Goal: Check status: Check status

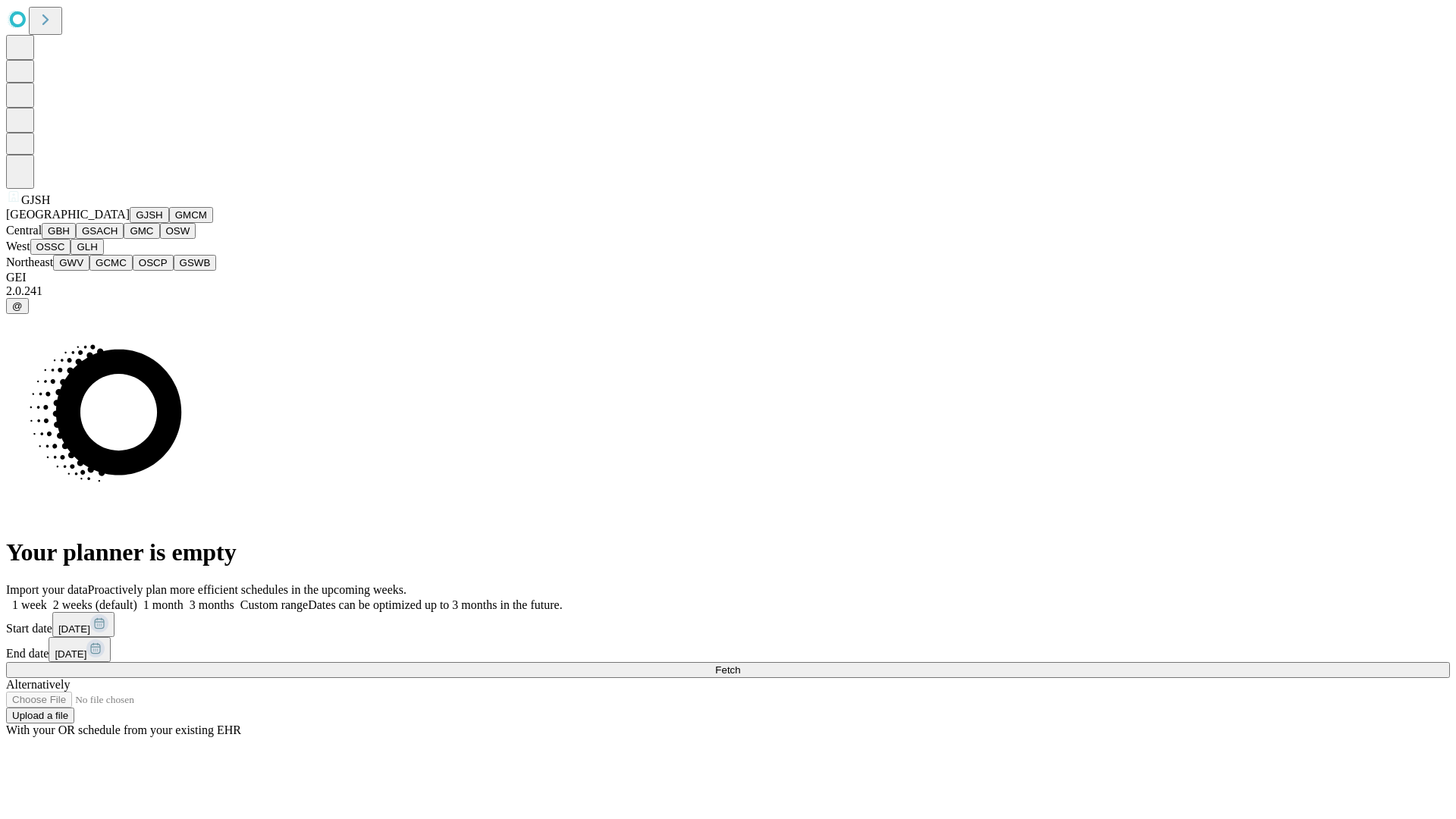
click at [130, 223] on button "GJSH" at bounding box center [149, 214] width 40 height 16
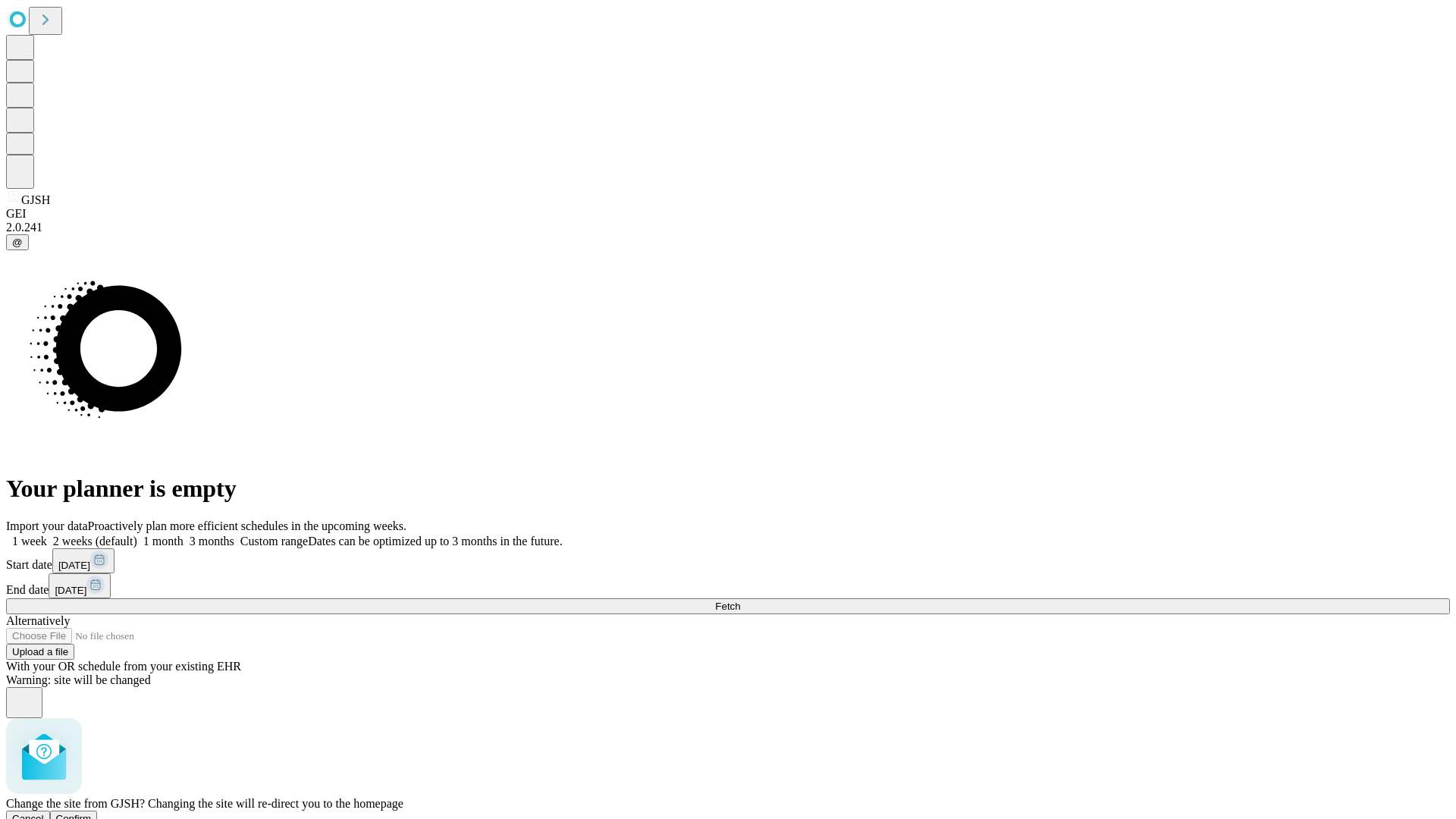
click at [92, 813] on span "Confirm" at bounding box center [74, 818] width 36 height 11
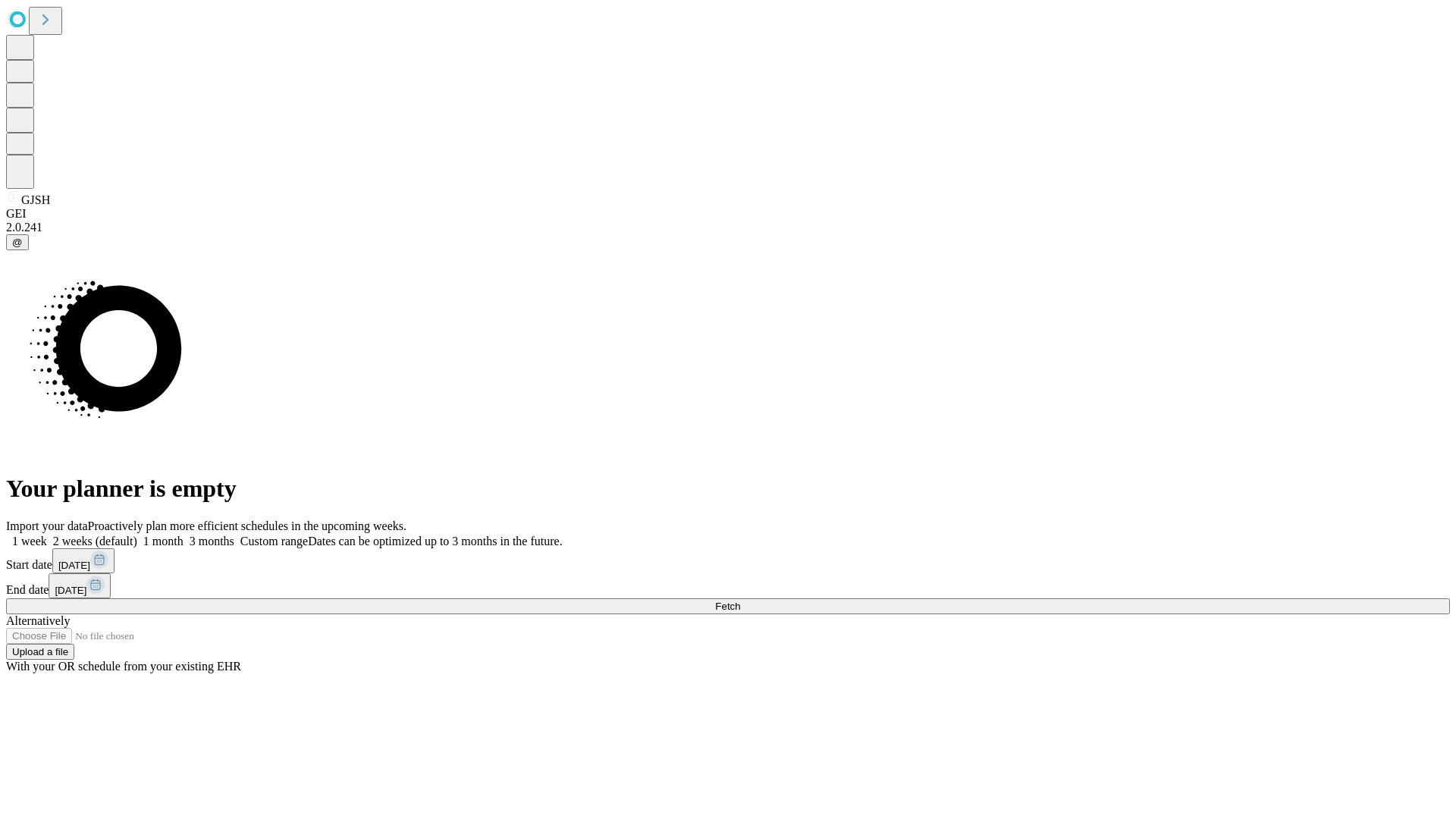
click at [137, 535] on label "2 weeks (default)" at bounding box center [92, 541] width 90 height 13
click at [740, 601] on span "Fetch" at bounding box center [728, 606] width 25 height 11
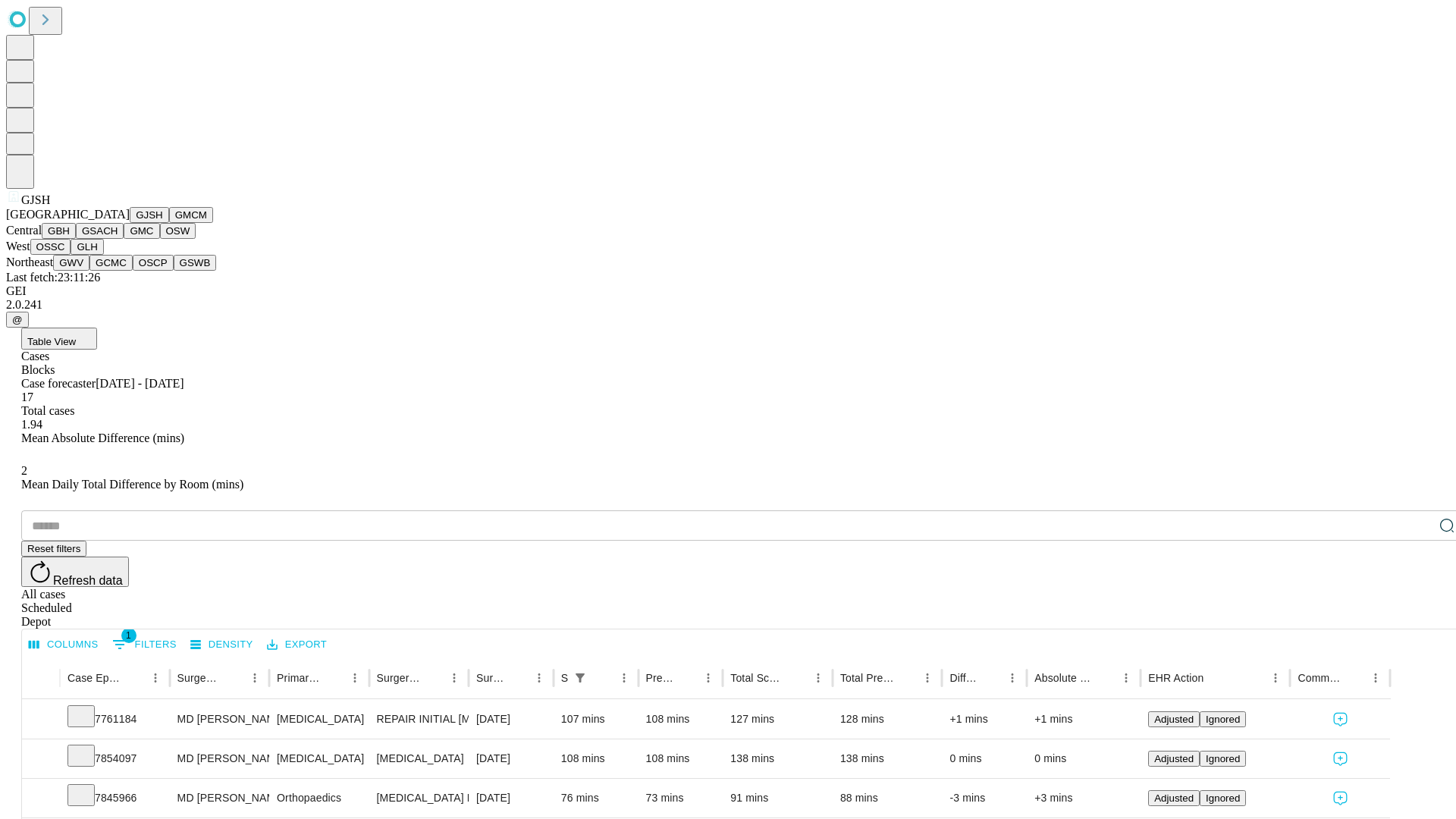
click at [169, 223] on button "GMCM" at bounding box center [192, 214] width 44 height 16
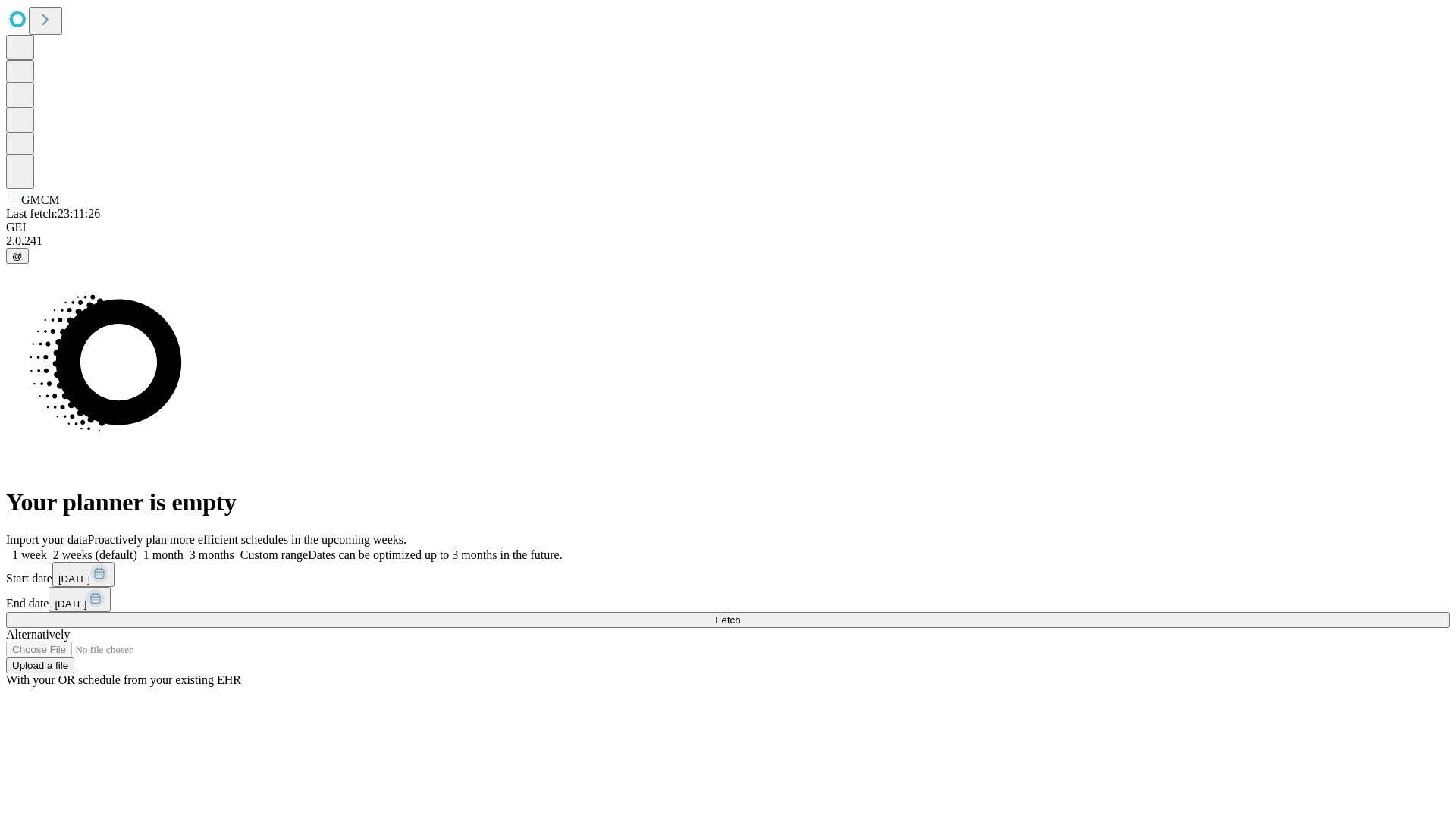
click at [137, 549] on label "2 weeks (default)" at bounding box center [92, 554] width 90 height 13
click at [740, 615] on span "Fetch" at bounding box center [728, 620] width 25 height 11
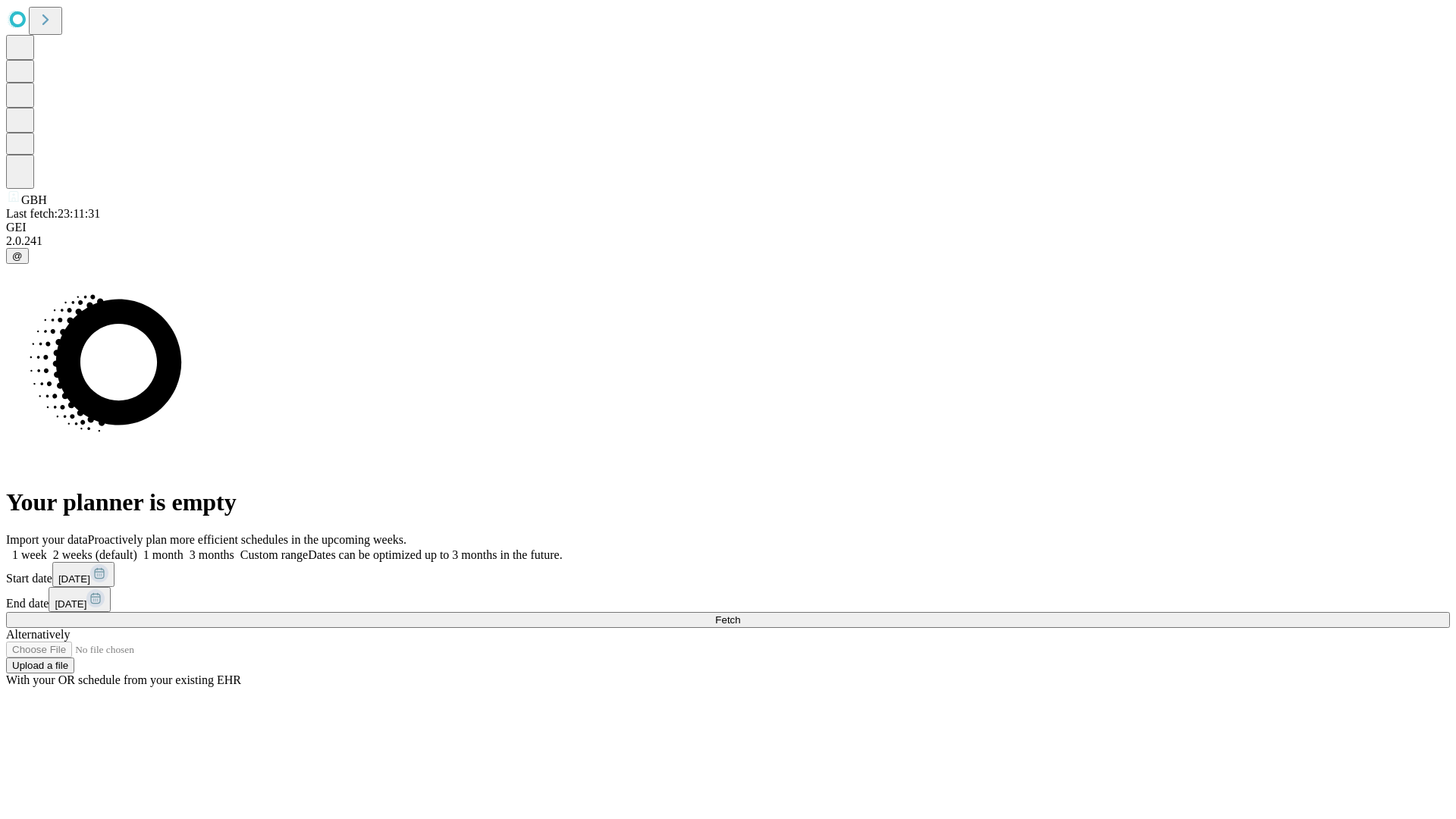
click at [137, 549] on label "2 weeks (default)" at bounding box center [92, 554] width 90 height 13
click at [740, 615] on span "Fetch" at bounding box center [728, 620] width 25 height 11
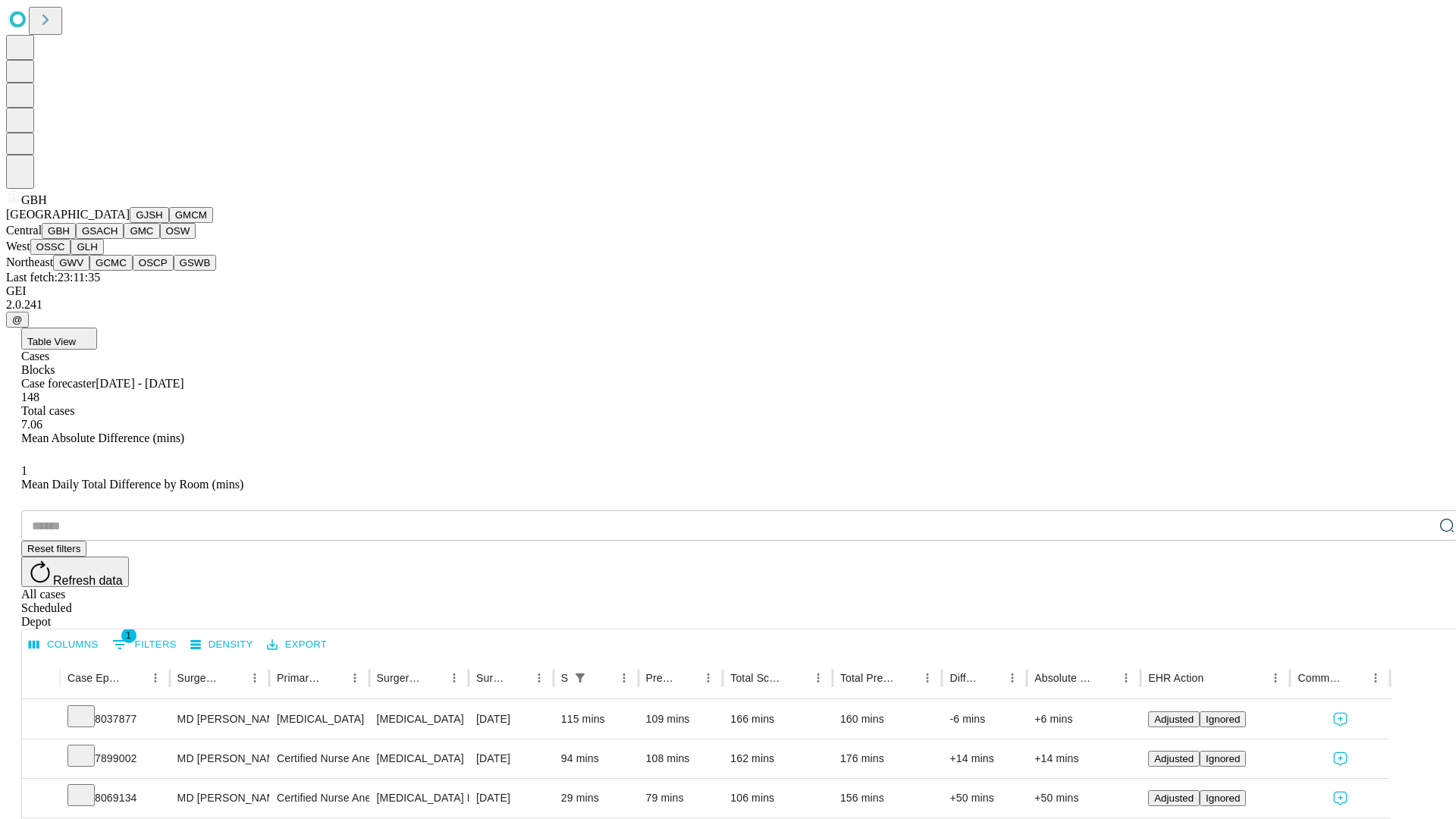
click at [118, 239] on button "GSACH" at bounding box center [99, 231] width 47 height 16
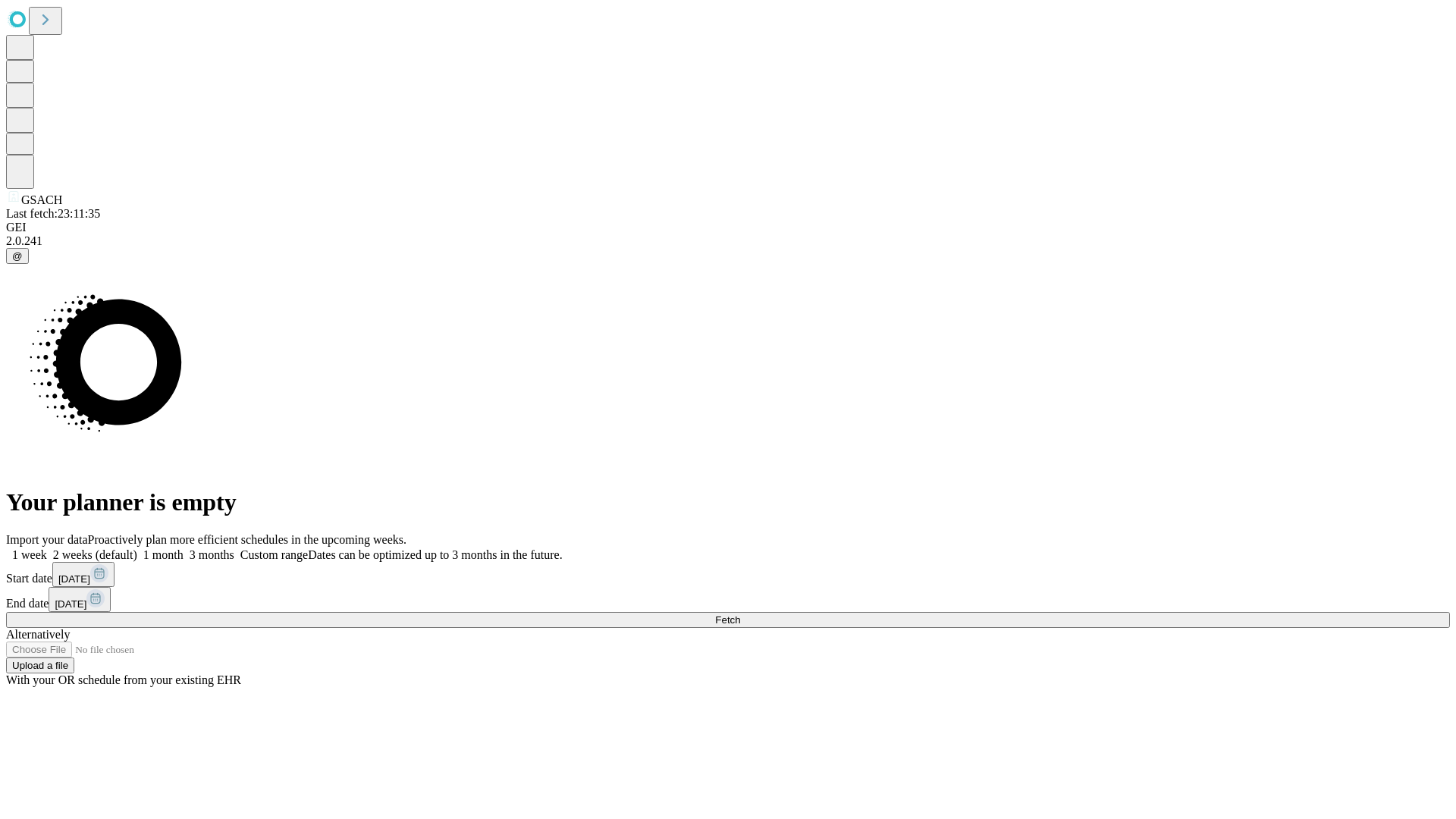
click at [137, 549] on label "2 weeks (default)" at bounding box center [92, 554] width 90 height 13
click at [740, 615] on span "Fetch" at bounding box center [728, 620] width 25 height 11
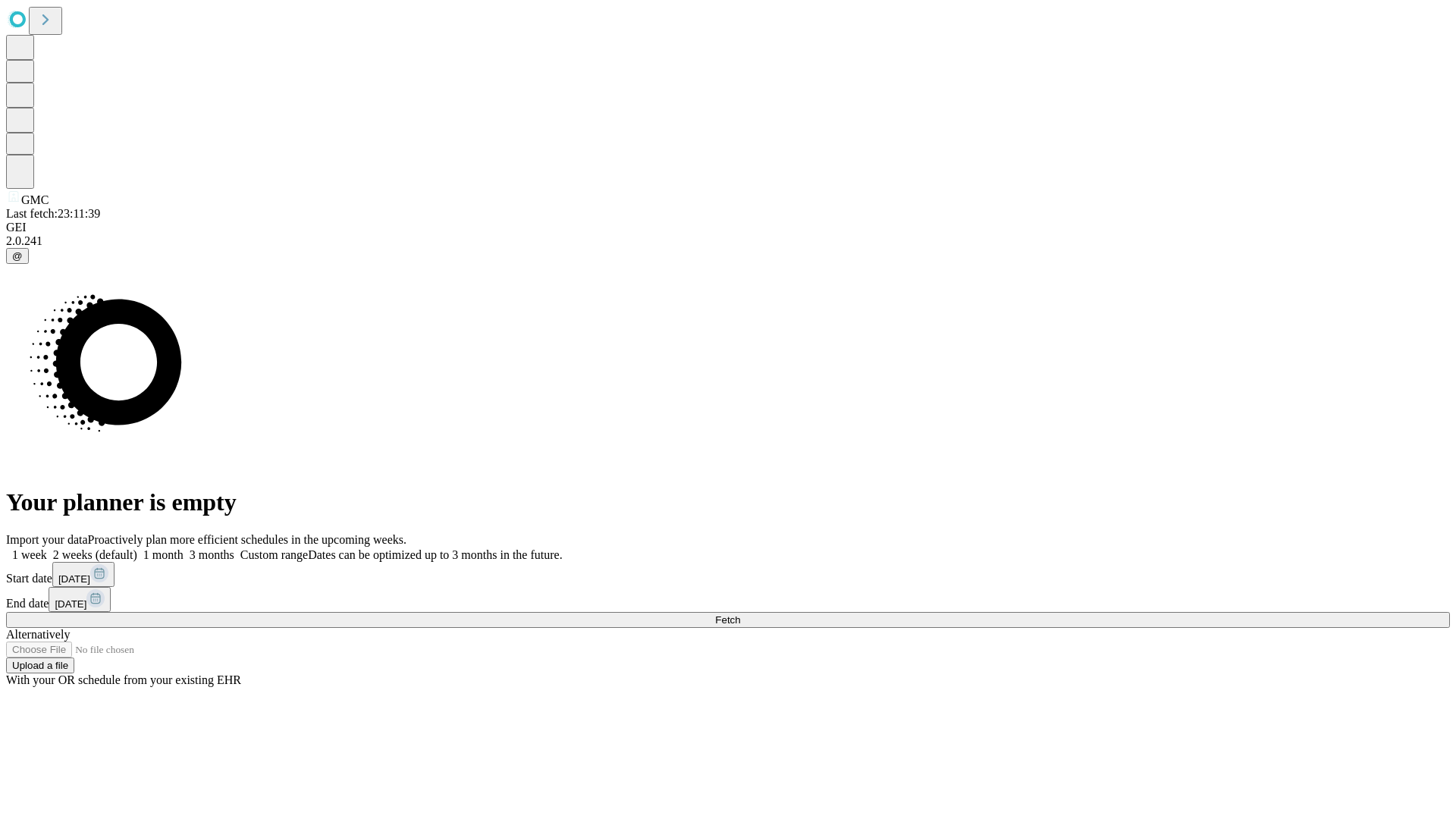
click at [137, 549] on label "2 weeks (default)" at bounding box center [92, 554] width 90 height 13
click at [740, 615] on span "Fetch" at bounding box center [728, 620] width 25 height 11
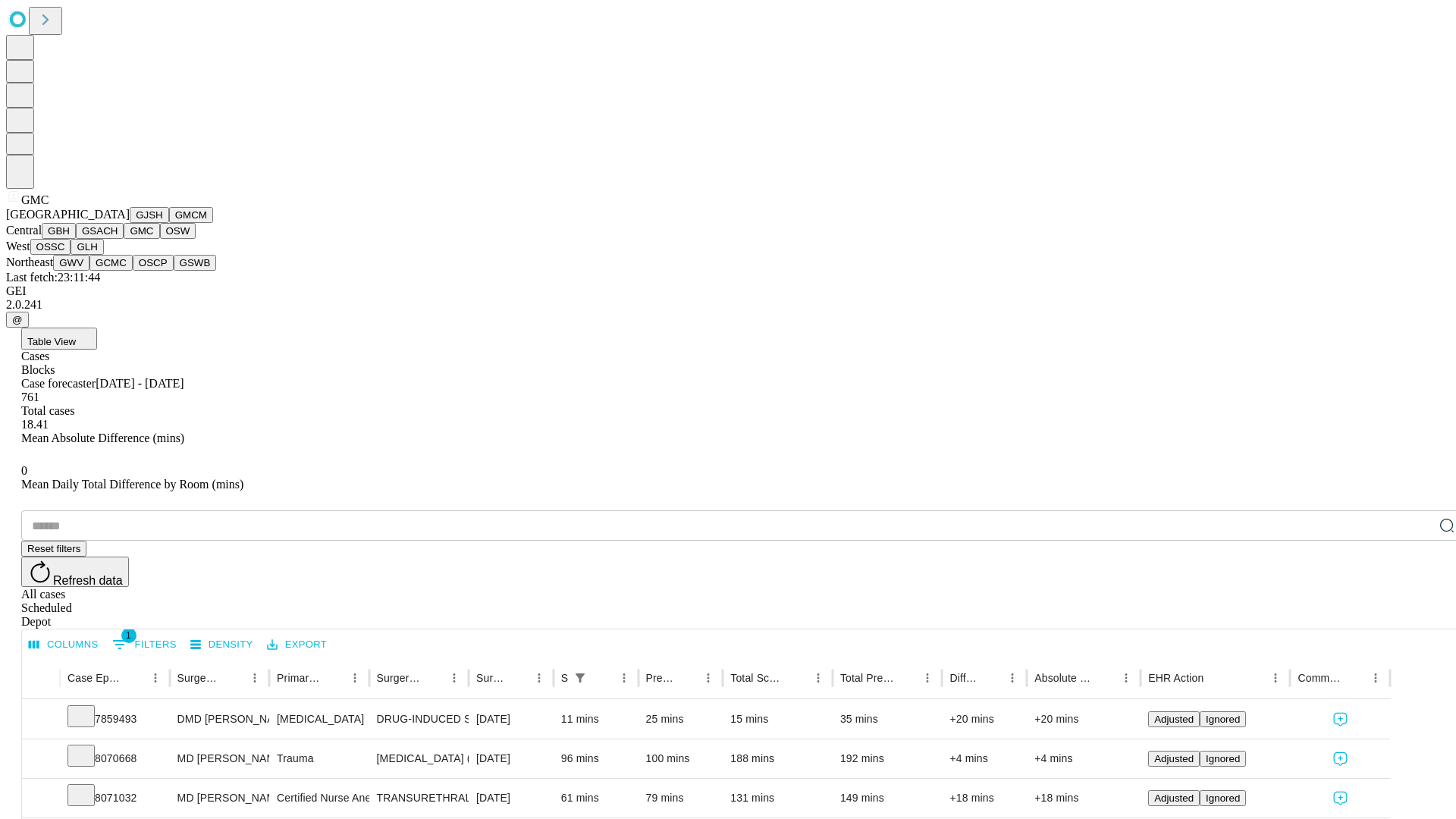
click at [160, 239] on button "OSW" at bounding box center [178, 231] width 36 height 16
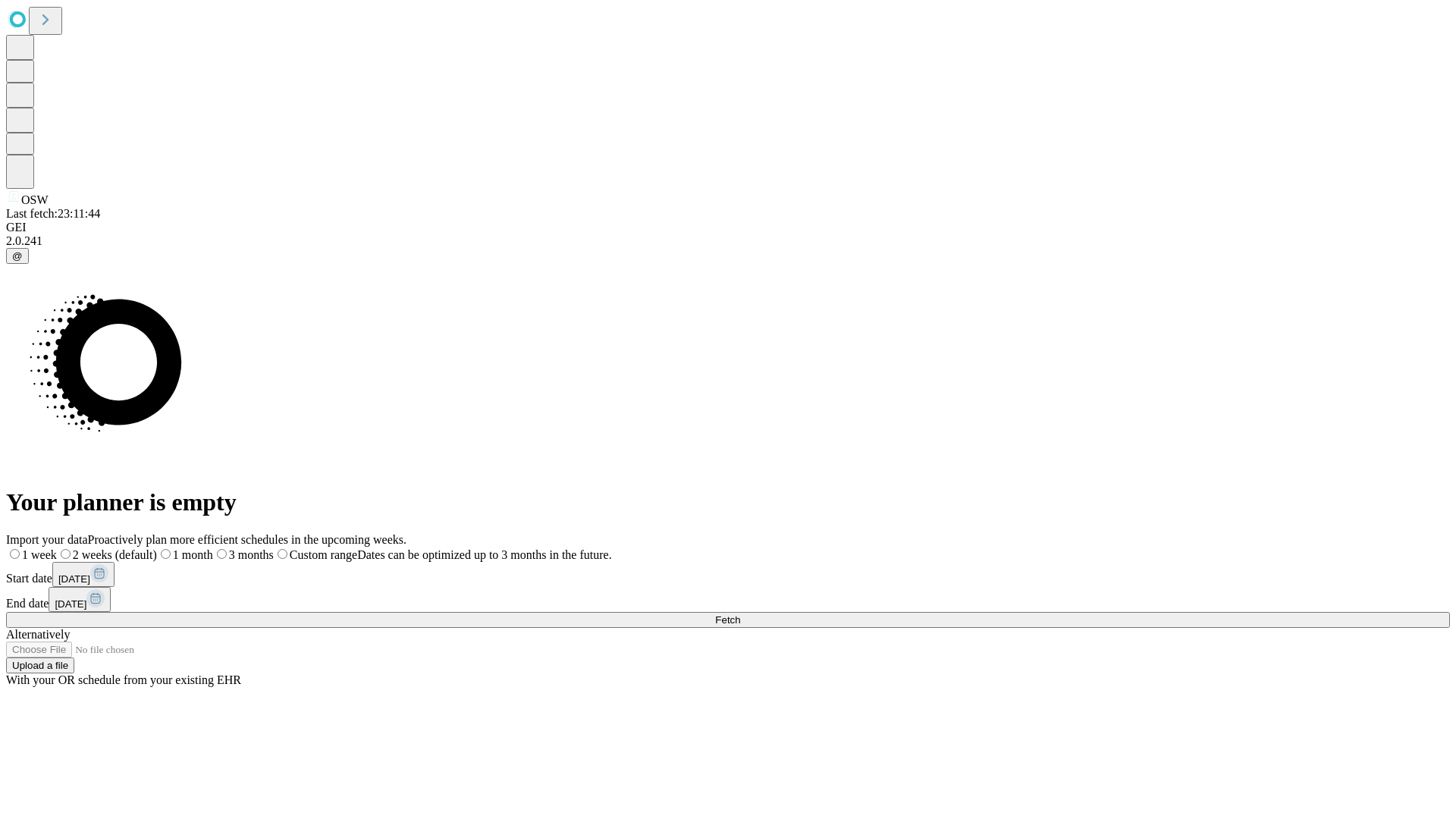
click at [157, 549] on label "2 weeks (default)" at bounding box center [107, 554] width 100 height 13
click at [740, 615] on span "Fetch" at bounding box center [728, 620] width 25 height 11
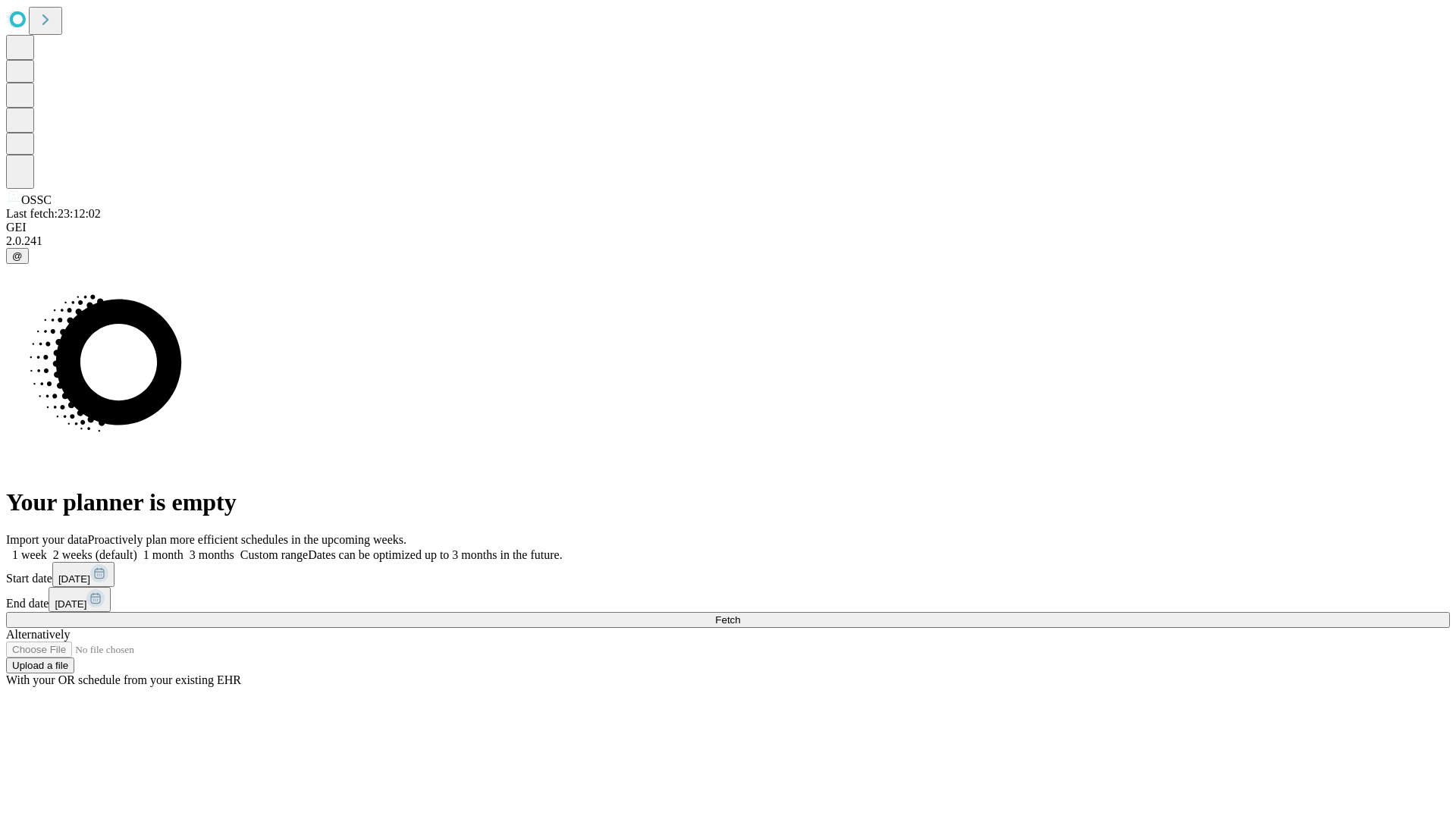
click at [137, 549] on label "2 weeks (default)" at bounding box center [92, 554] width 90 height 13
click at [740, 615] on span "Fetch" at bounding box center [728, 620] width 25 height 11
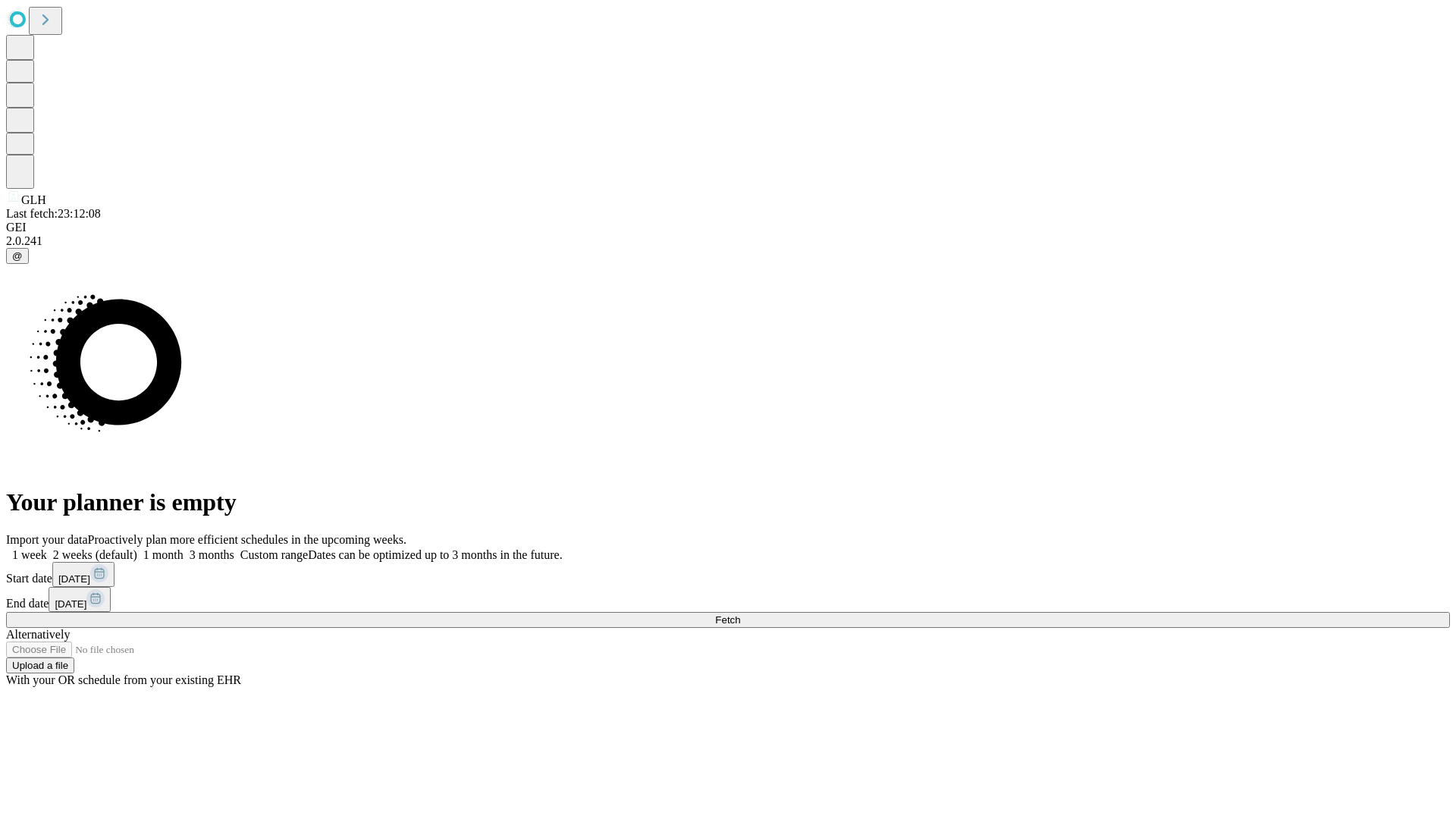
click at [137, 549] on label "2 weeks (default)" at bounding box center [92, 554] width 90 height 13
click at [740, 615] on span "Fetch" at bounding box center [728, 620] width 25 height 11
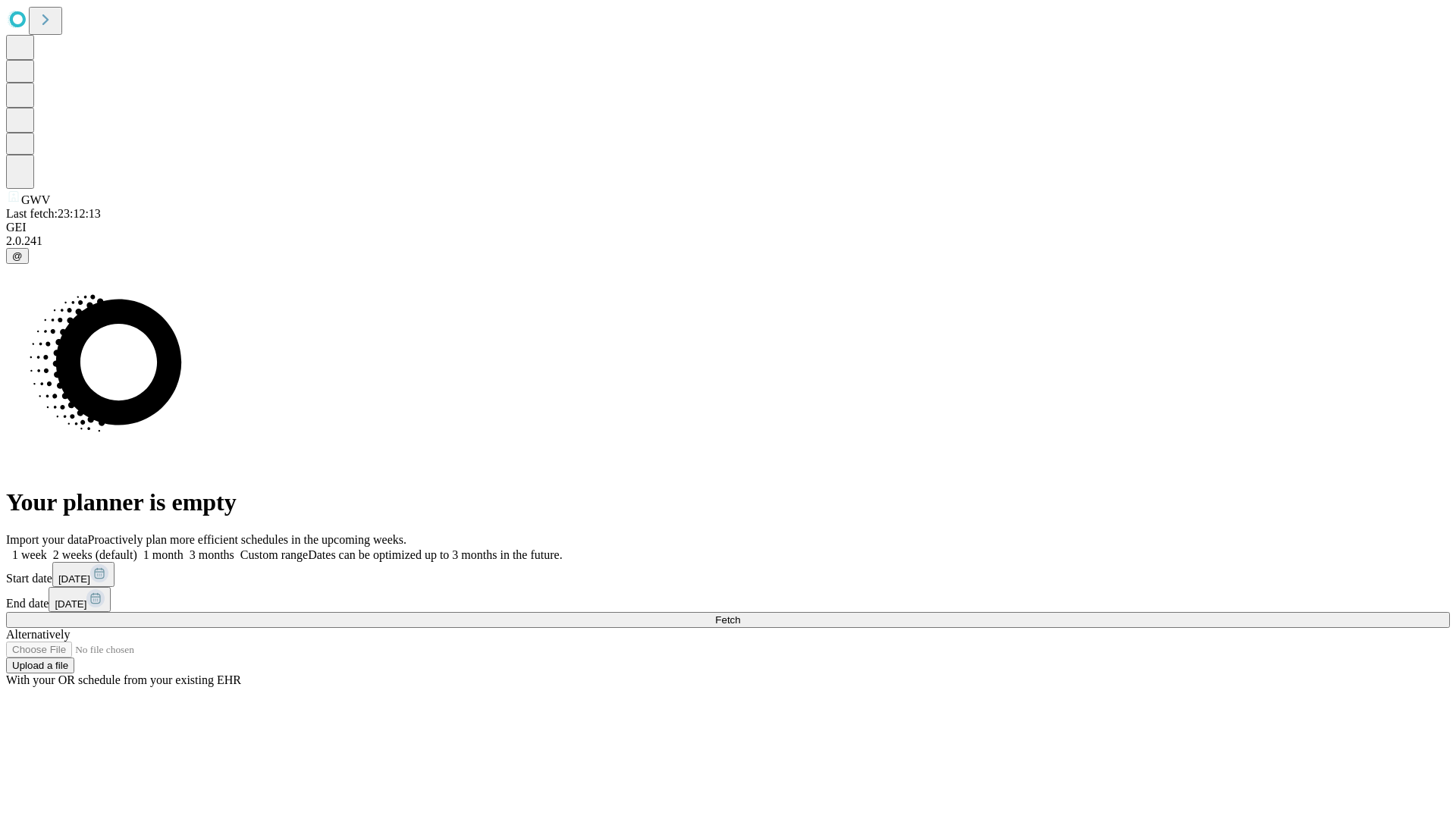
click at [137, 549] on label "2 weeks (default)" at bounding box center [92, 554] width 90 height 13
click at [740, 615] on span "Fetch" at bounding box center [728, 620] width 25 height 11
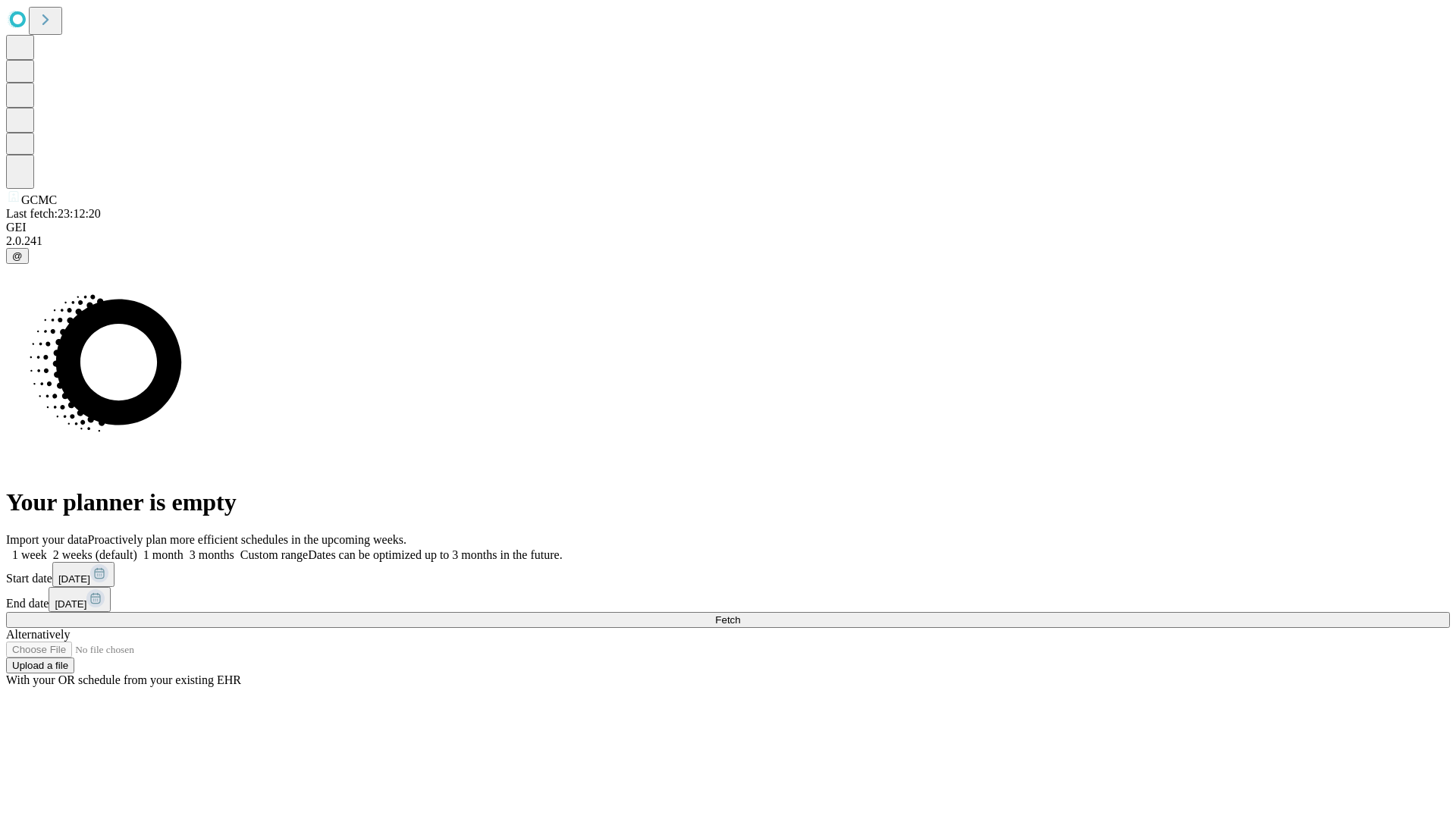
click at [137, 549] on label "2 weeks (default)" at bounding box center [92, 554] width 90 height 13
click at [740, 615] on span "Fetch" at bounding box center [728, 620] width 25 height 11
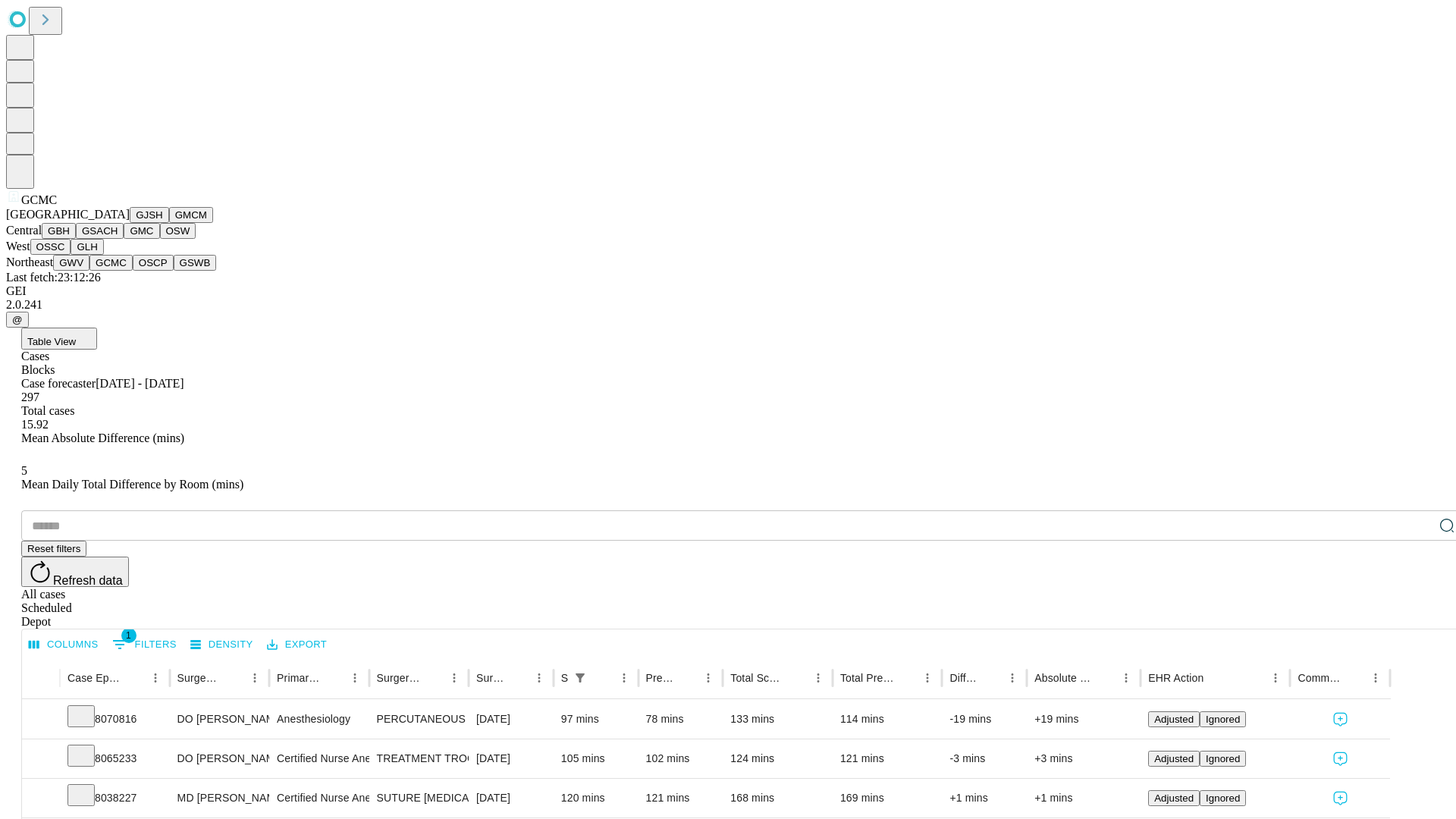
click at [133, 270] on button "OSCP" at bounding box center [153, 263] width 41 height 16
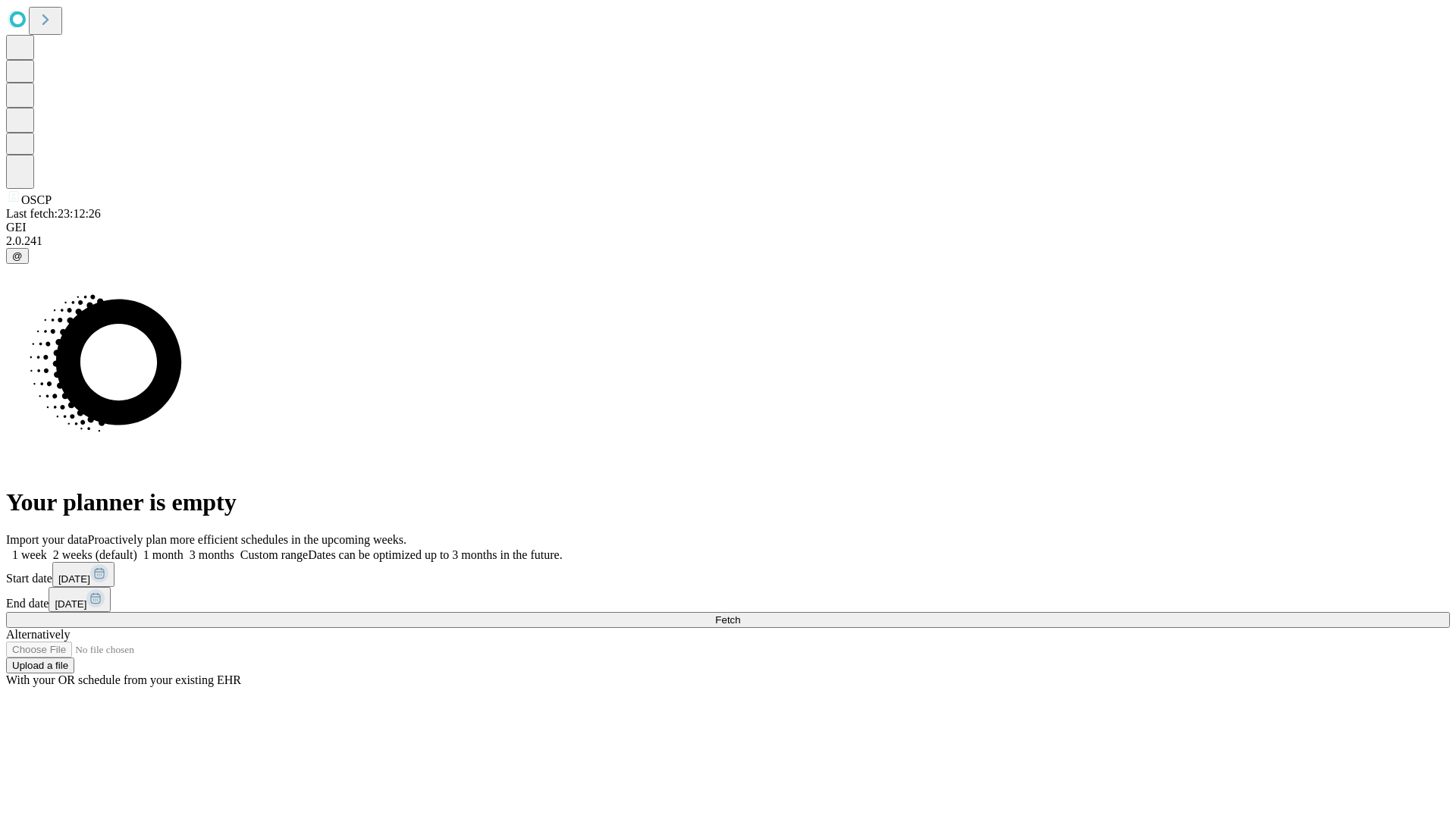
click at [137, 549] on label "2 weeks (default)" at bounding box center [92, 554] width 90 height 13
click at [740, 615] on span "Fetch" at bounding box center [728, 620] width 25 height 11
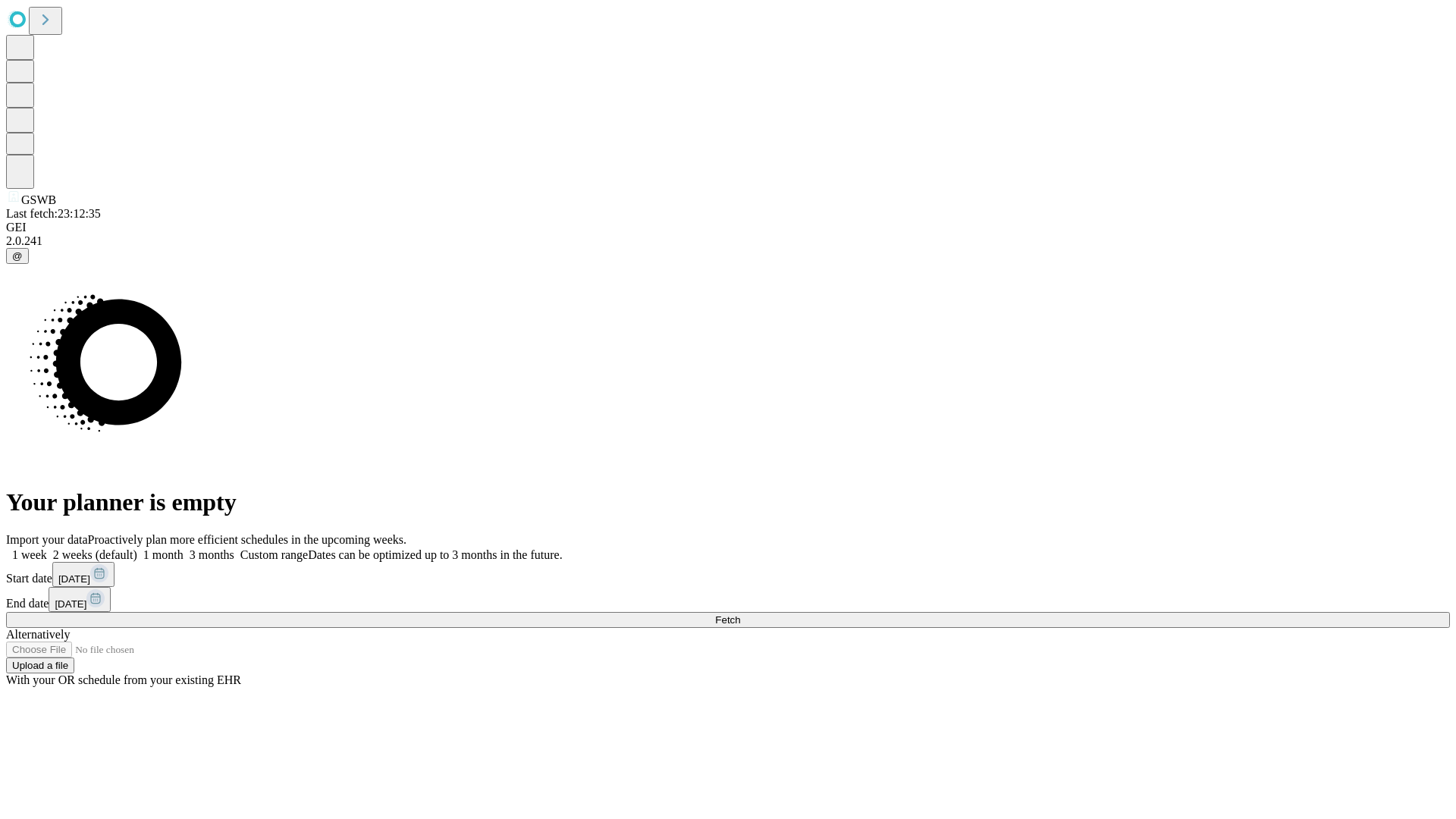
click at [137, 549] on label "2 weeks (default)" at bounding box center [92, 554] width 90 height 13
click at [740, 615] on span "Fetch" at bounding box center [728, 620] width 25 height 11
